Goal: Information Seeking & Learning: Learn about a topic

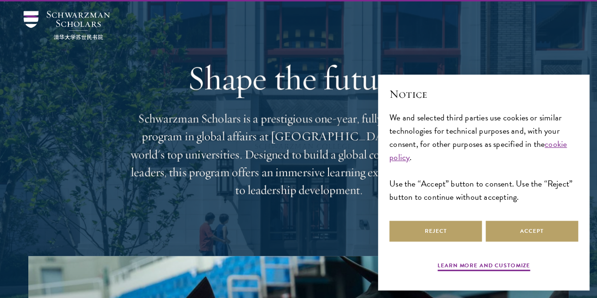
click at [463, 239] on div "Reject Accept" at bounding box center [483, 231] width 189 height 25
click at [452, 229] on button "Reject" at bounding box center [435, 230] width 93 height 21
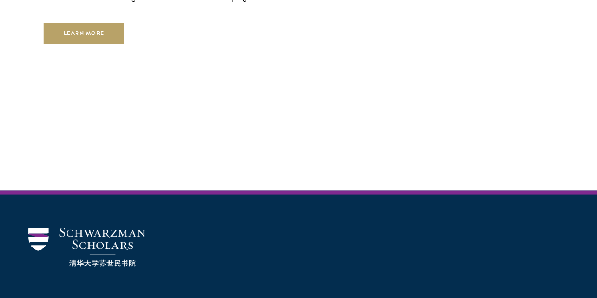
scroll to position [2793, 0]
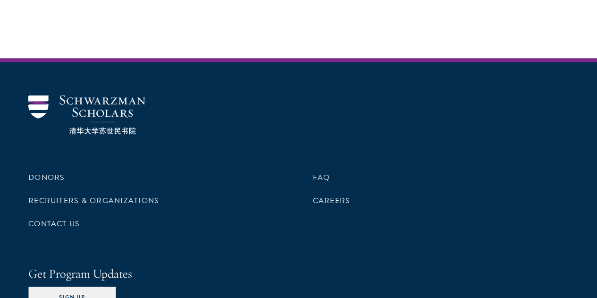
drag, startPoint x: 306, startPoint y: 123, endPoint x: 191, endPoint y: 58, distance: 131.7
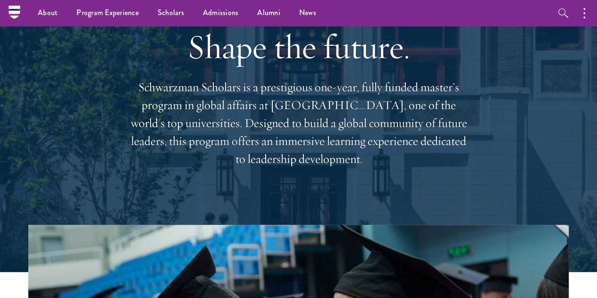
scroll to position [0, 0]
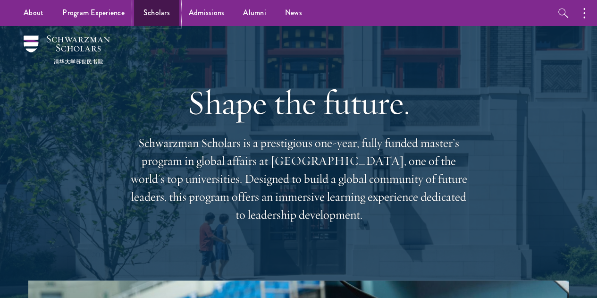
click at [161, 12] on link "Scholars" at bounding box center [156, 13] width 45 height 26
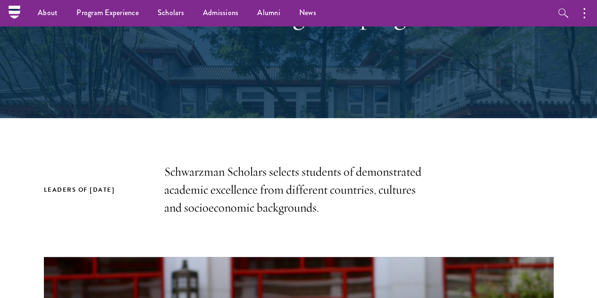
scroll to position [127, 0]
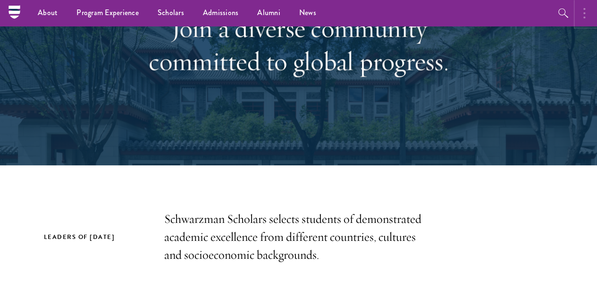
click at [586, 11] on button "button" at bounding box center [586, 13] width 21 height 26
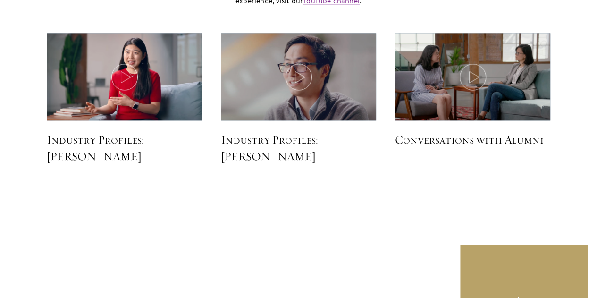
scroll to position [2415, 0]
